Goal: Task Accomplishment & Management: Use online tool/utility

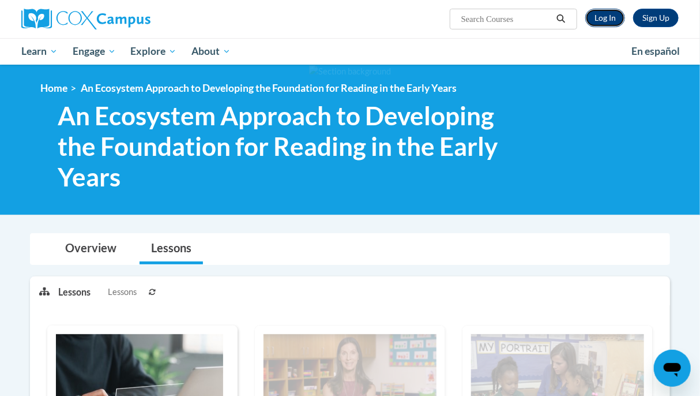
click at [618, 17] on link "Log In" at bounding box center [605, 18] width 40 height 18
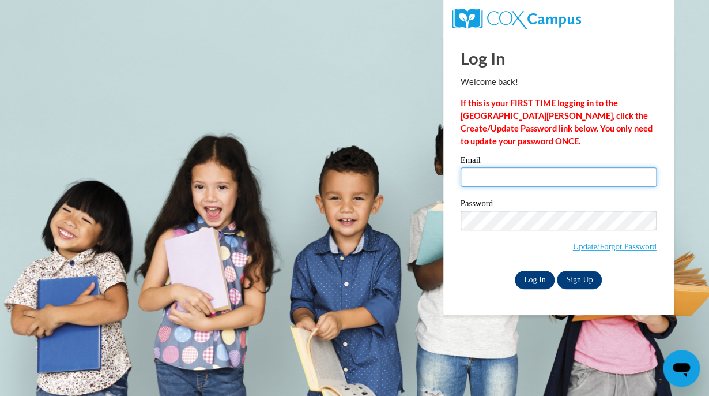
type input "[EMAIL_ADDRESS][DOMAIN_NAME]"
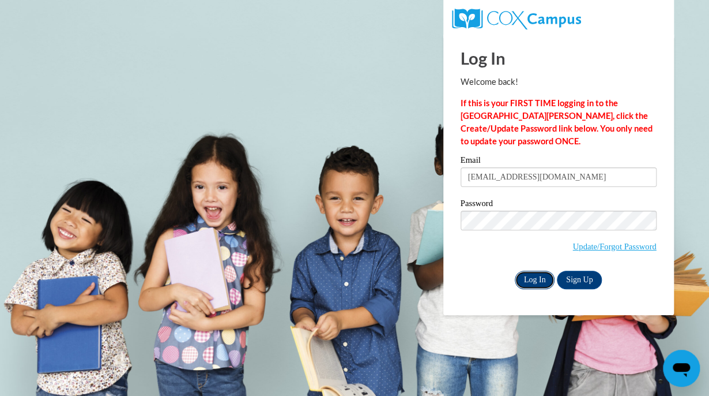
click at [534, 273] on input "Log In" at bounding box center [535, 279] width 40 height 18
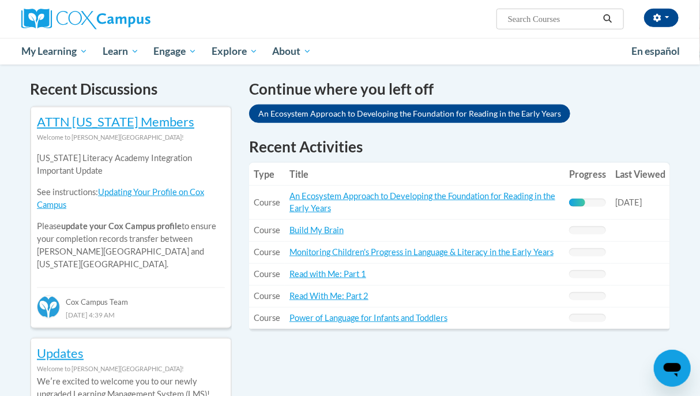
scroll to position [346, 0]
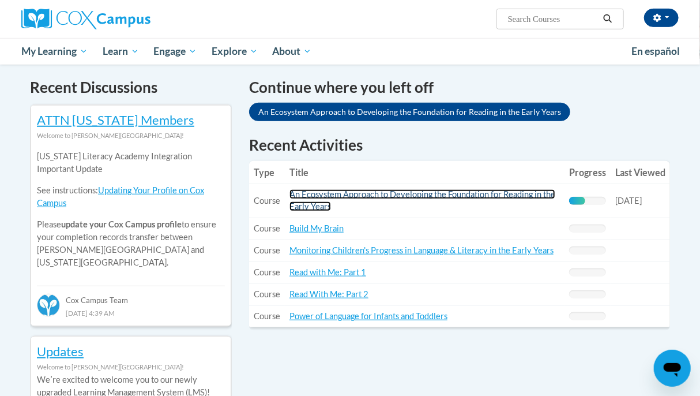
click at [451, 193] on link "An Ecosystem Approach to Developing the Foundation for Reading in the Early Yea…" at bounding box center [422, 200] width 266 height 22
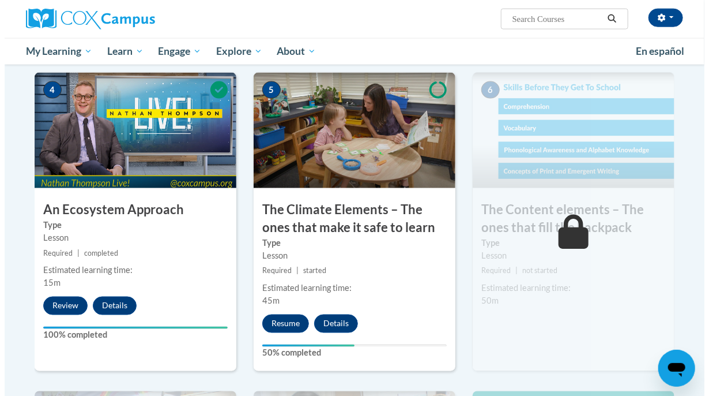
scroll to position [618, 0]
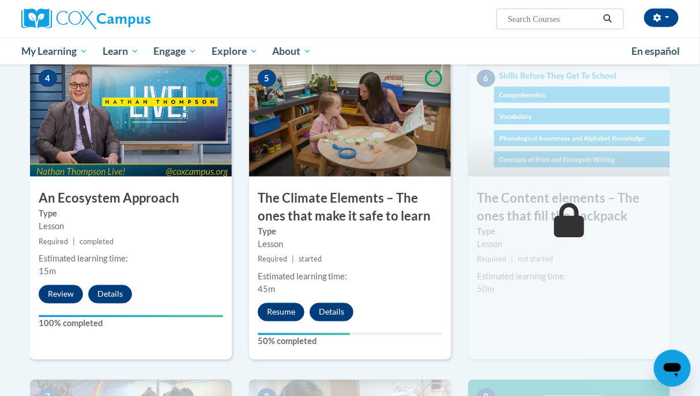
click at [346, 135] on img at bounding box center [350, 118] width 202 height 115
click at [288, 319] on button "Resume" at bounding box center [281, 312] width 47 height 18
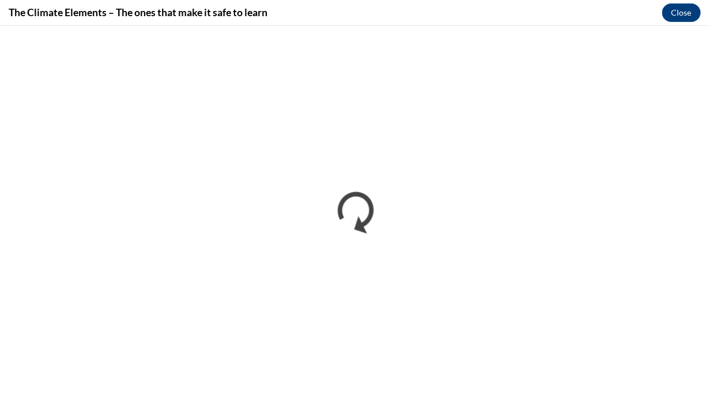
scroll to position [0, 0]
